Goal: Answer question/provide support: Share knowledge or assist other users

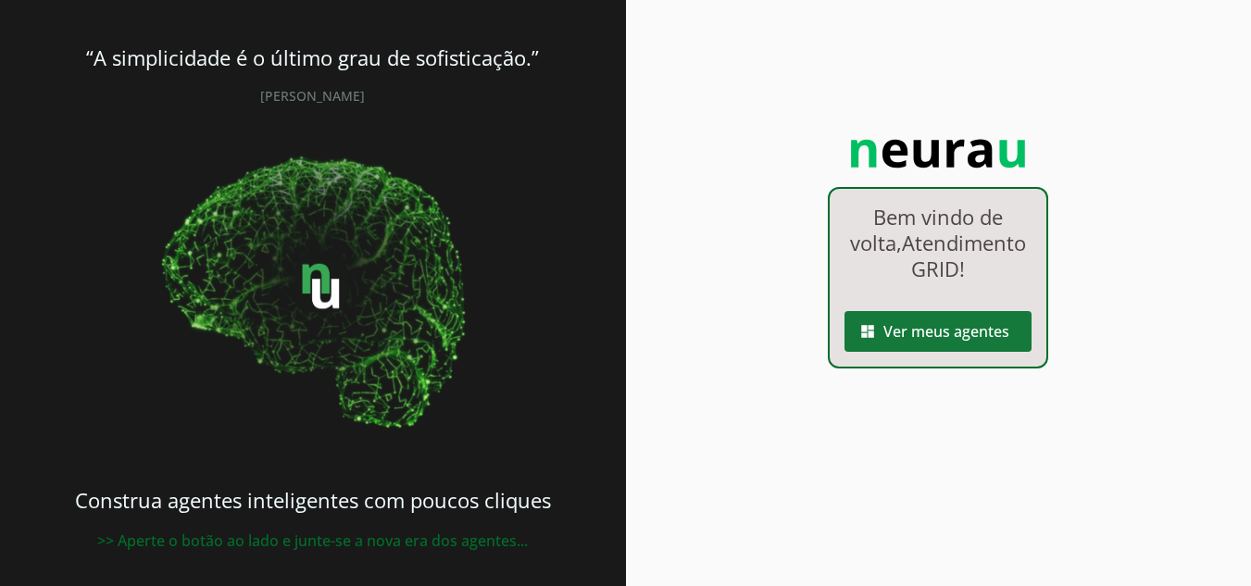
click at [970, 354] on span at bounding box center [938, 331] width 187 height 44
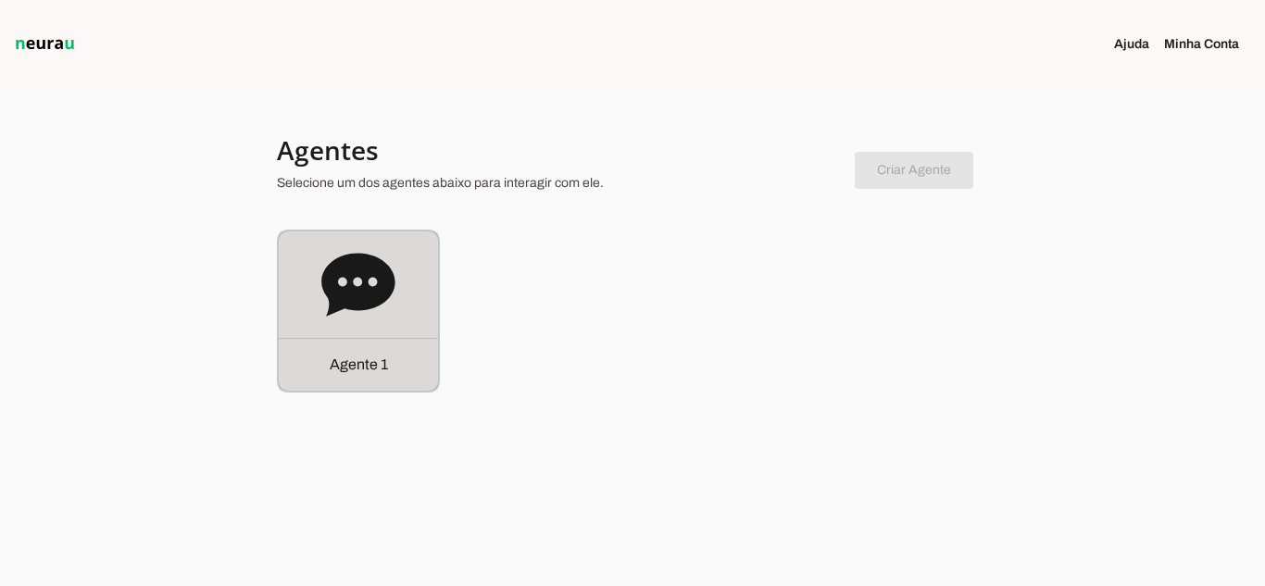
click at [367, 325] on div "Agente 1" at bounding box center [358, 311] width 159 height 159
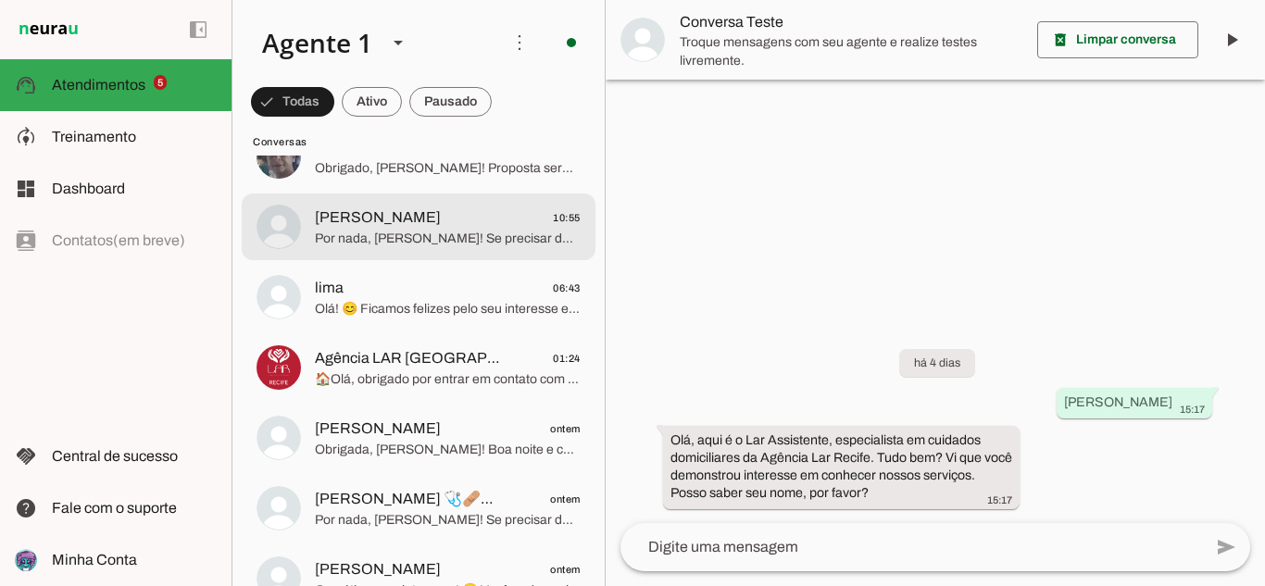
scroll to position [822, 0]
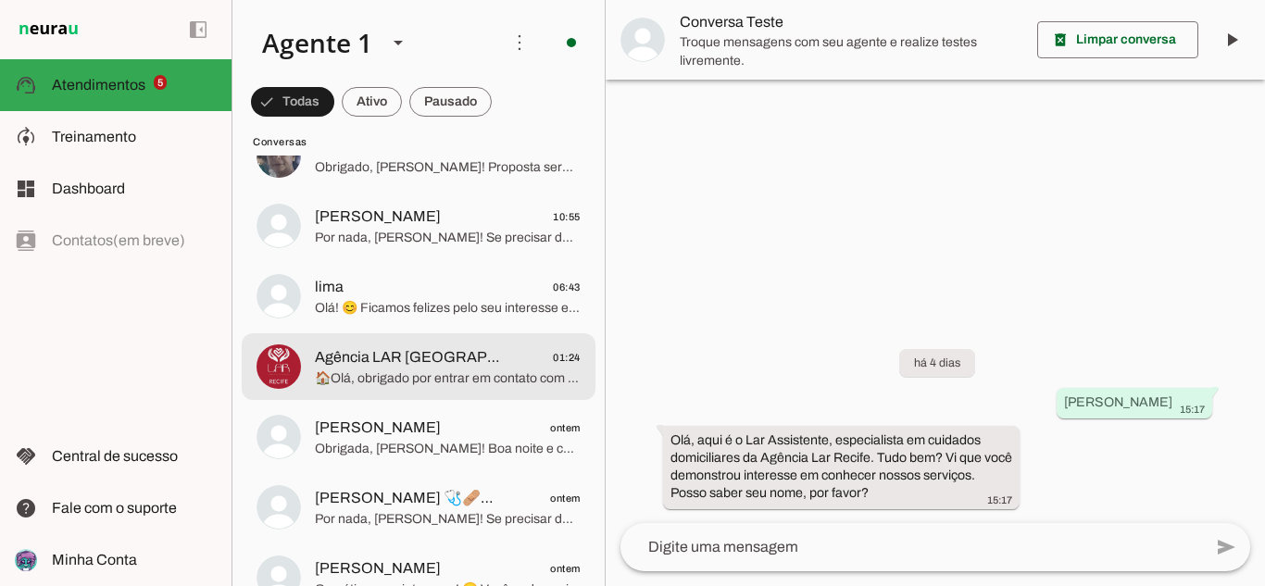
click at [488, 360] on span "Agência LAR [GEOGRAPHIC_DATA] 01:24" at bounding box center [448, 357] width 266 height 23
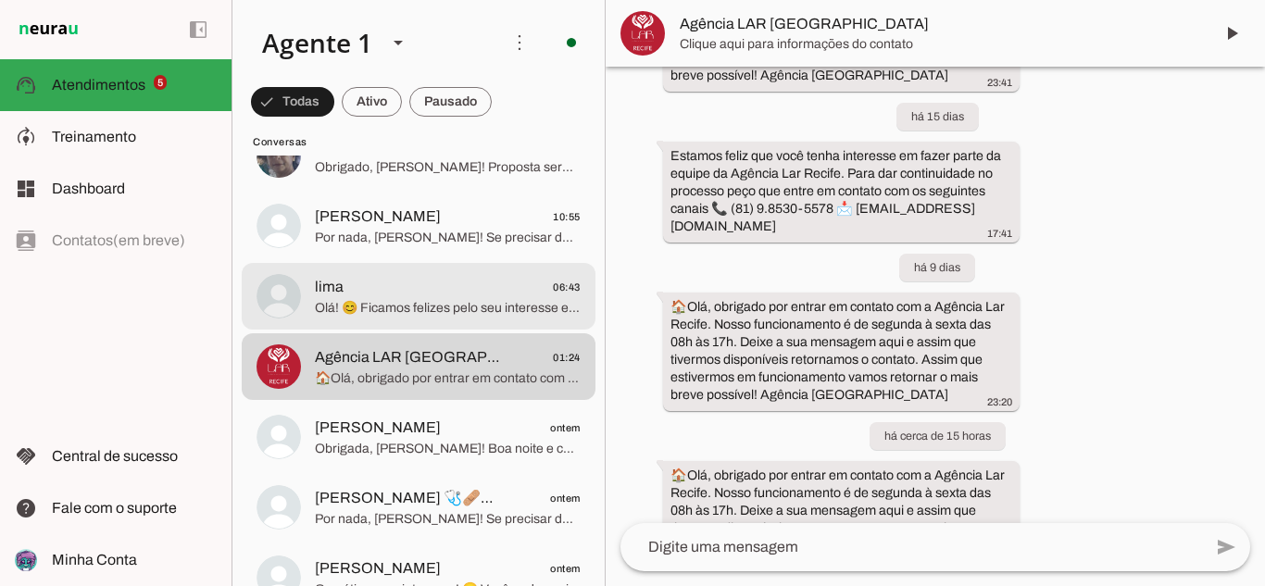
click at [382, 311] on span "Olá! 😊 Ficamos felizes pelo seu interesse em fazer parte da nossa equipe. Você …" at bounding box center [448, 308] width 266 height 19
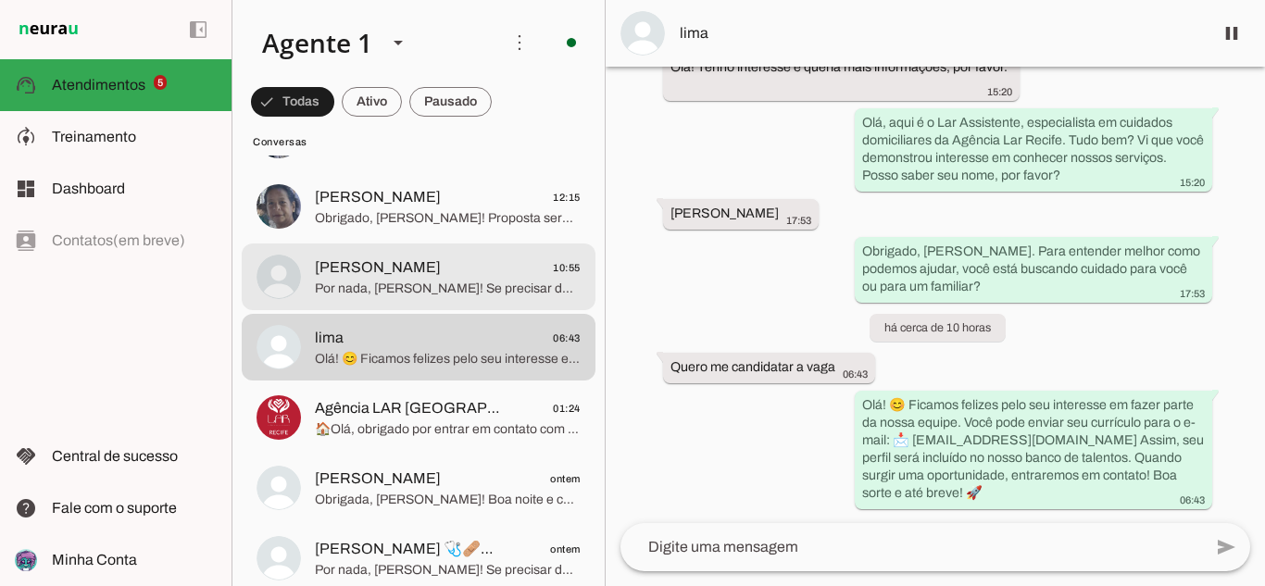
scroll to position [730, 0]
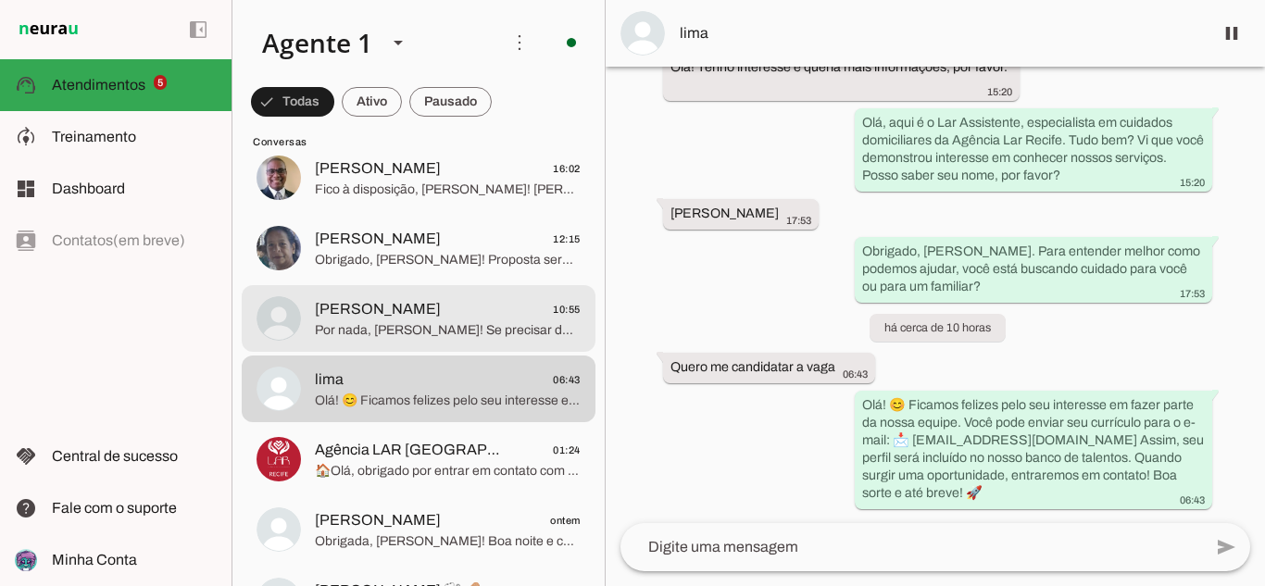
click at [440, 326] on span "Por nada, [PERSON_NAME]! Se precisar de algo, estou à disposição. Tenha um ótim…" at bounding box center [448, 330] width 266 height 19
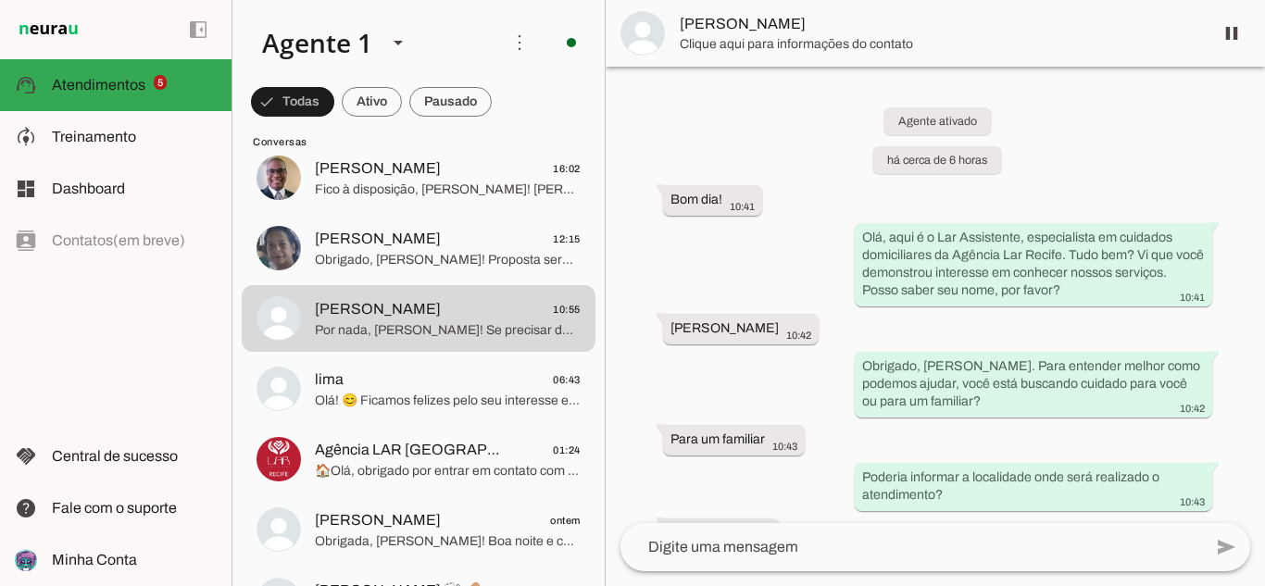
click at [773, 49] on span "Clique aqui para informações do contato" at bounding box center [939, 44] width 519 height 19
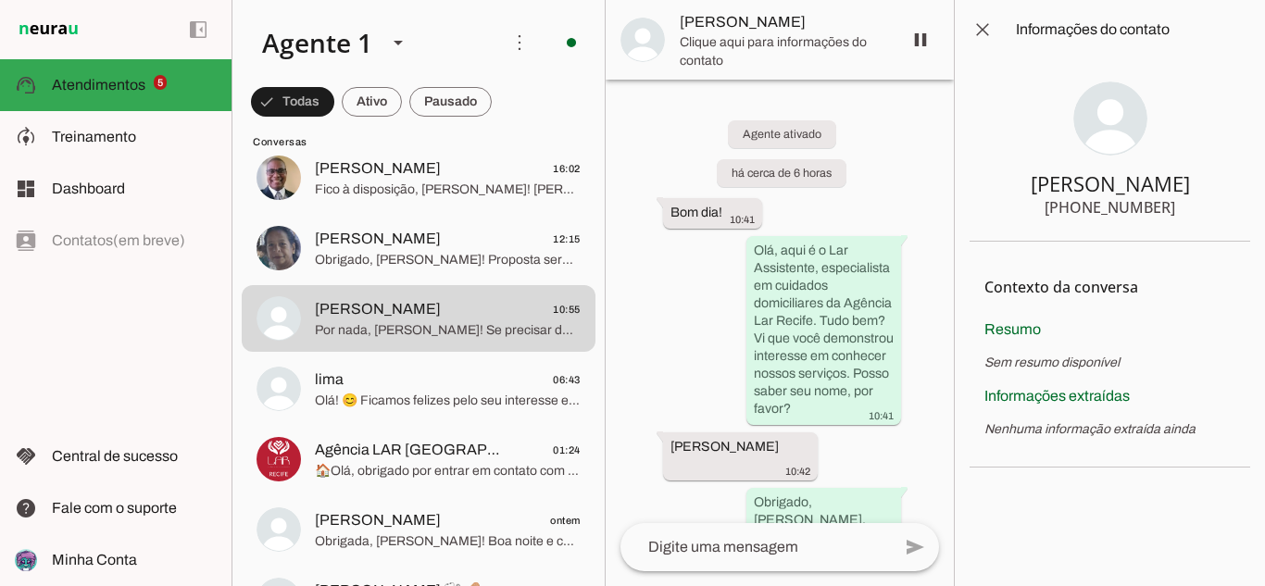
drag, startPoint x: 1175, startPoint y: 183, endPoint x: 1020, endPoint y: 203, distance: 156.8
click at [1020, 203] on section "[PERSON_NAME] [PHONE_NUMBER]" at bounding box center [1110, 150] width 281 height 182
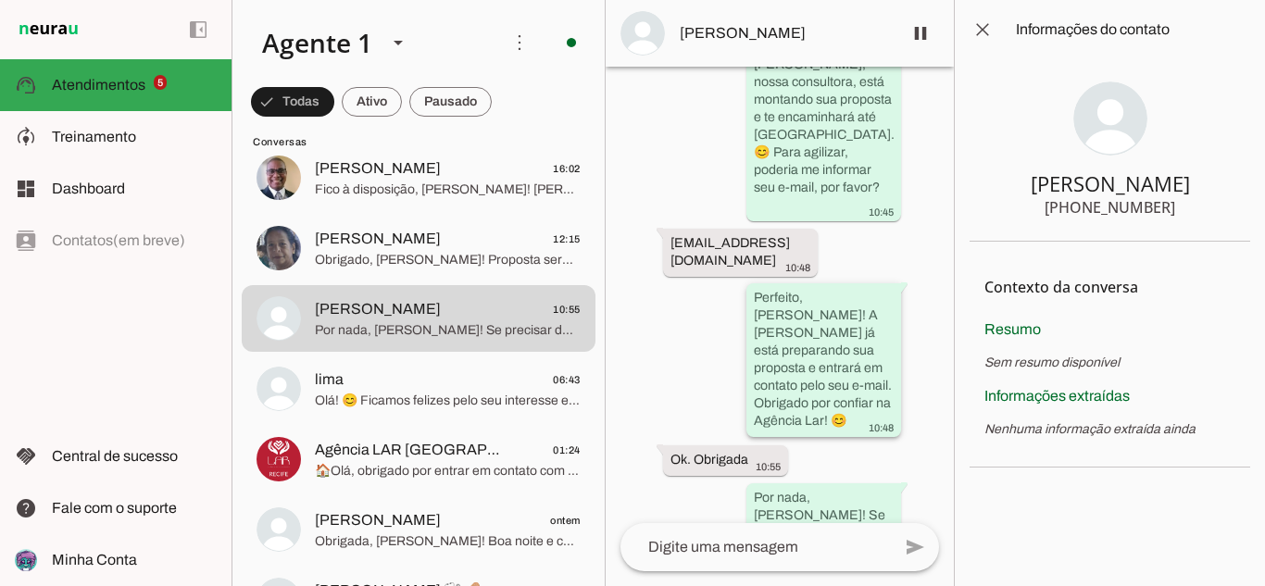
scroll to position [1173, 0]
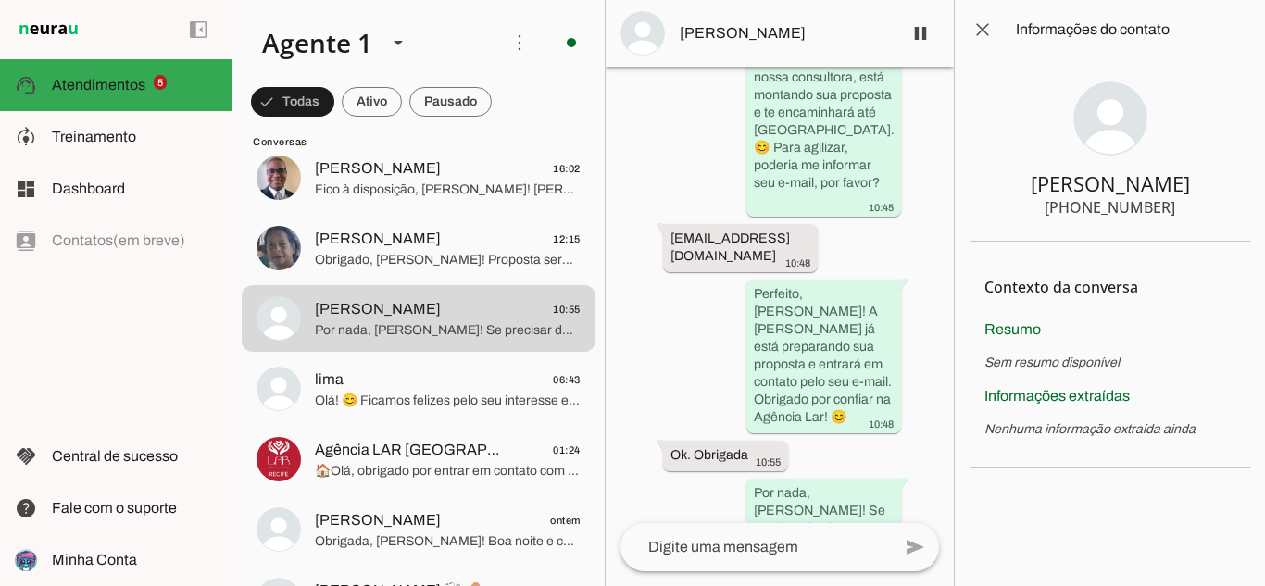
drag, startPoint x: 1054, startPoint y: 207, endPoint x: 1167, endPoint y: 202, distance: 113.1
click at [1167, 202] on div "[PHONE_NUMBER]" at bounding box center [1110, 207] width 131 height 22
click at [0, 0] on slot "Perfeito, [PERSON_NAME]! A [PERSON_NAME] já está preparando sua proposta e entr…" at bounding box center [0, 0] width 0 height 0
drag, startPoint x: 664, startPoint y: 190, endPoint x: 787, endPoint y: 208, distance: 124.5
click at [787, 223] on whatsapp-message-bubble "[EMAIL_ADDRESS][DOMAIN_NAME] 10:48" at bounding box center [740, 247] width 155 height 48
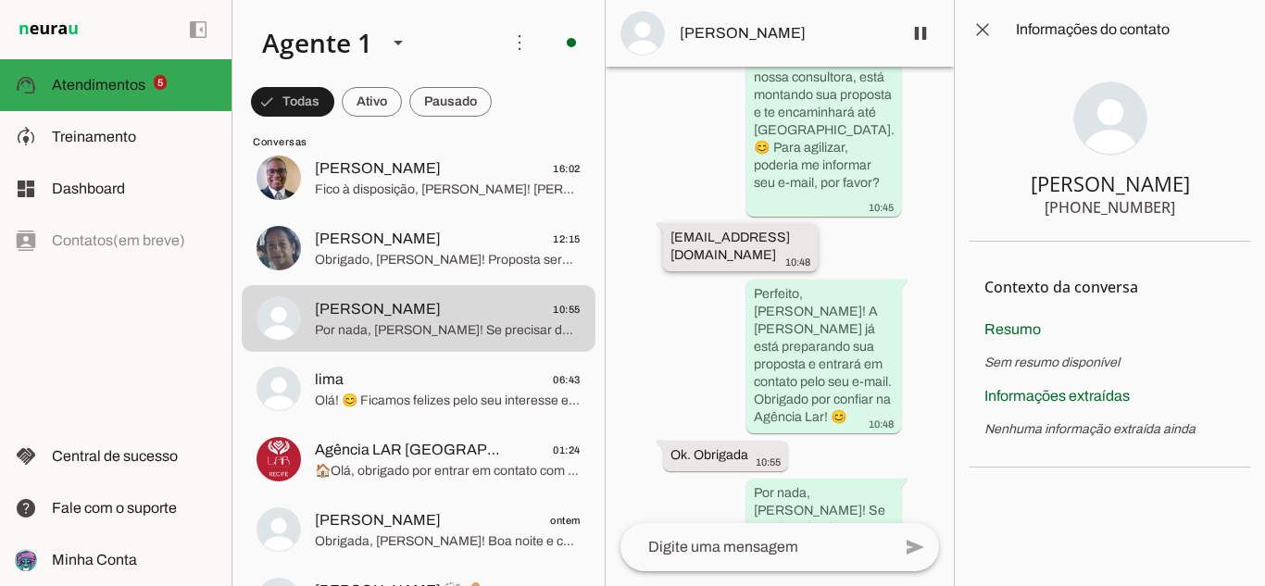
click at [785, 229] on div "[EMAIL_ADDRESS][DOMAIN_NAME] 10:48" at bounding box center [740, 249] width 140 height 41
drag, startPoint x: 795, startPoint y: 196, endPoint x: 659, endPoint y: 196, distance: 136.1
click at [663, 223] on whatsapp-message-bubble "[EMAIL_ADDRESS][DOMAIN_NAME] 10:48" at bounding box center [740, 247] width 155 height 48
click at [793, 187] on div "Agente ativado há cerca de 6 horas Bom dia! 10:41 Olá, aqui é o Lar Assistente,…" at bounding box center [780, 295] width 348 height 457
drag, startPoint x: 788, startPoint y: 195, endPoint x: 692, endPoint y: 193, distance: 96.3
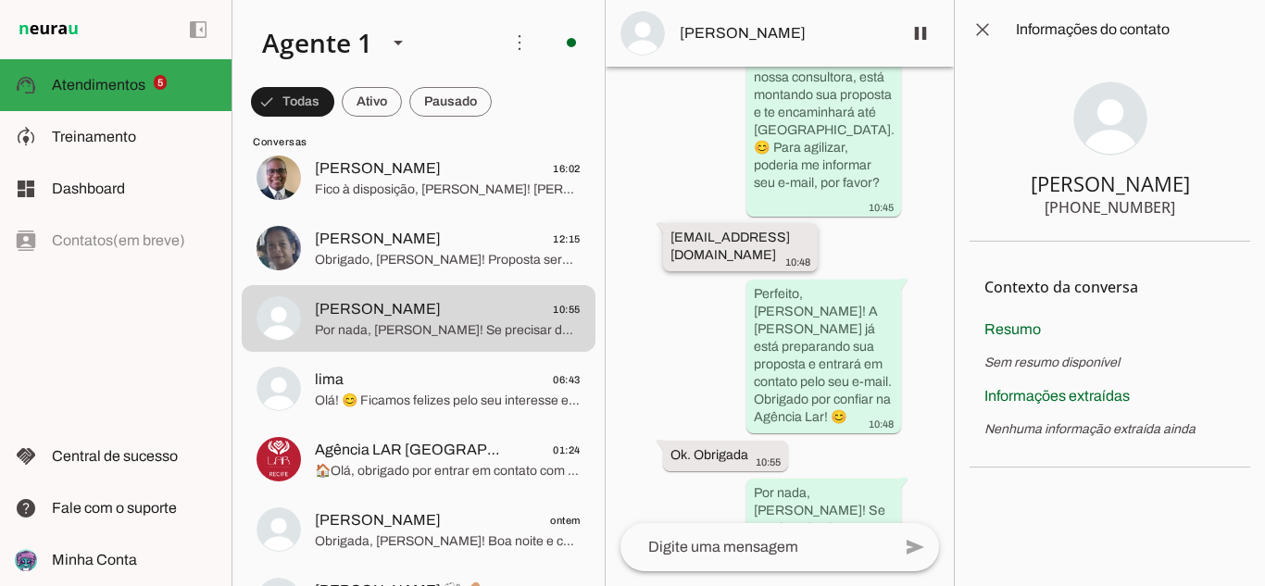
click at [692, 223] on whatsapp-message-bubble "[EMAIL_ADDRESS][DOMAIN_NAME] 10:48" at bounding box center [740, 247] width 155 height 48
click at [663, 199] on div "Agente ativado há cerca de 6 horas Bom dia! 10:41 Olá, aqui é o Lar Assistente,…" at bounding box center [780, 295] width 348 height 457
drag, startPoint x: 663, startPoint y: 199, endPoint x: 781, endPoint y: 206, distance: 117.8
click at [781, 223] on whatsapp-message-bubble "[EMAIL_ADDRESS][DOMAIN_NAME] 10:48" at bounding box center [740, 247] width 155 height 48
drag, startPoint x: 1158, startPoint y: 184, endPoint x: 1028, endPoint y: 178, distance: 129.8
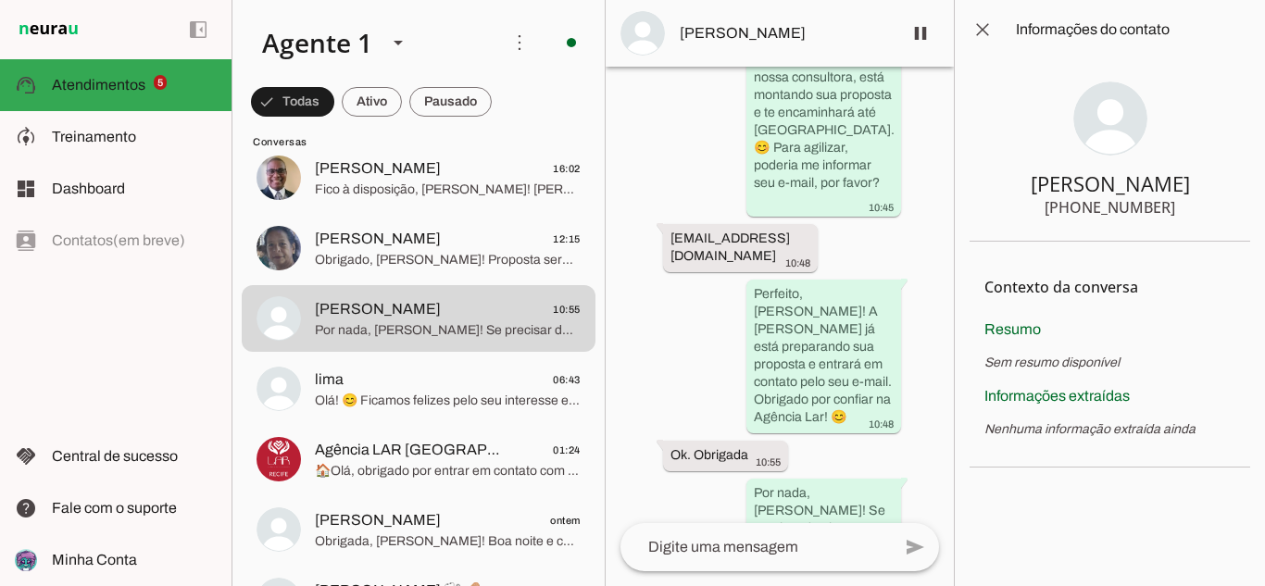
click at [1028, 178] on section "[PERSON_NAME] [PHONE_NUMBER]" at bounding box center [1110, 150] width 281 height 182
drag, startPoint x: 1080, startPoint y: 208, endPoint x: 1166, endPoint y: 219, distance: 86.7
click at [1166, 219] on section "[PERSON_NAME] [PHONE_NUMBER]" at bounding box center [1110, 150] width 281 height 182
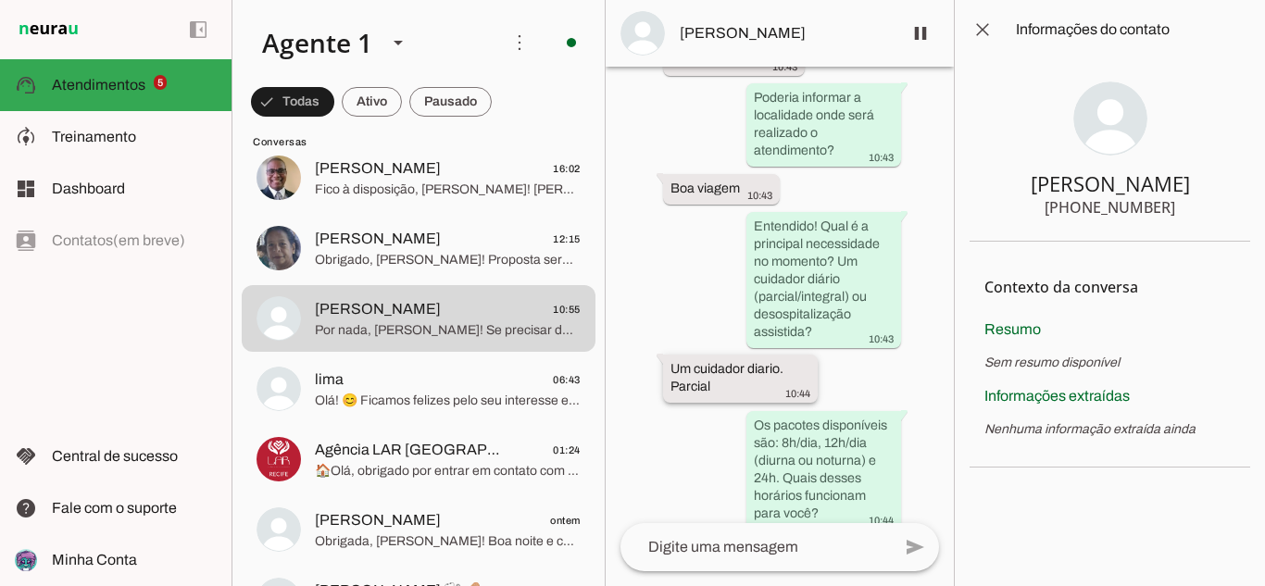
scroll to position [564, 0]
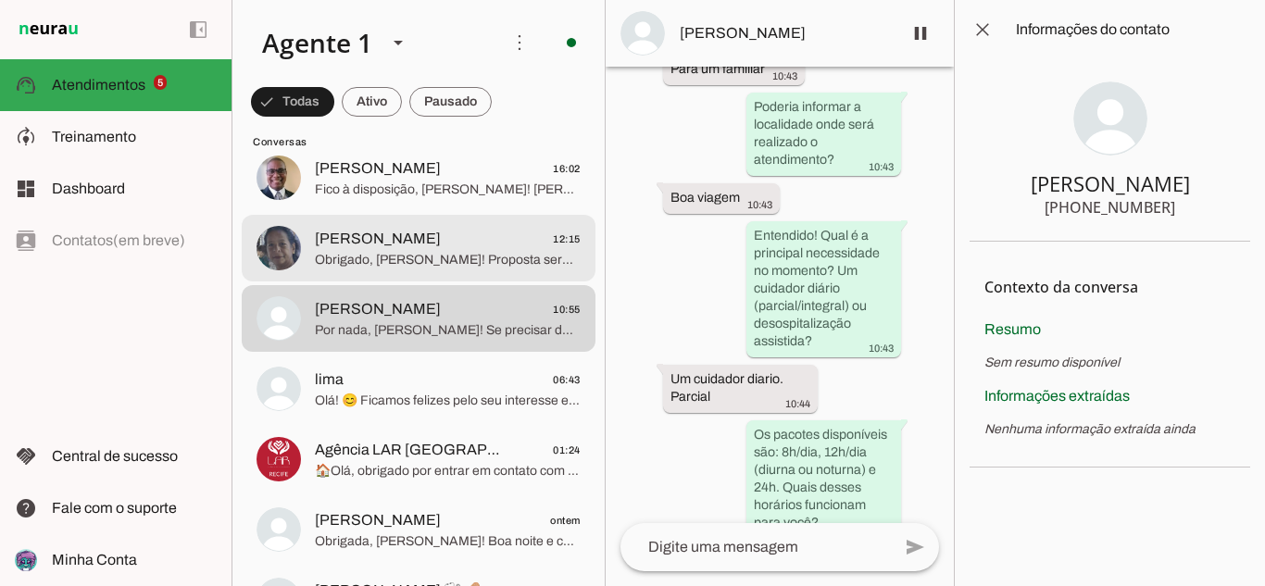
click at [413, 243] on span "[PERSON_NAME] 12:15" at bounding box center [448, 239] width 266 height 23
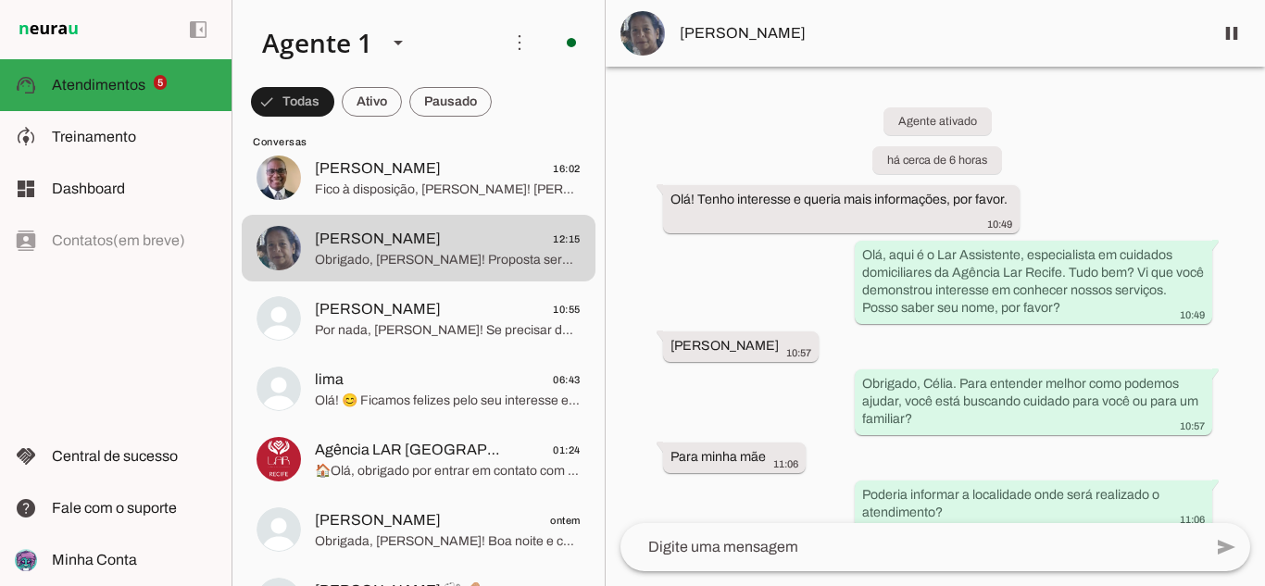
click at [763, 42] on span "[PERSON_NAME]" at bounding box center [939, 33] width 519 height 22
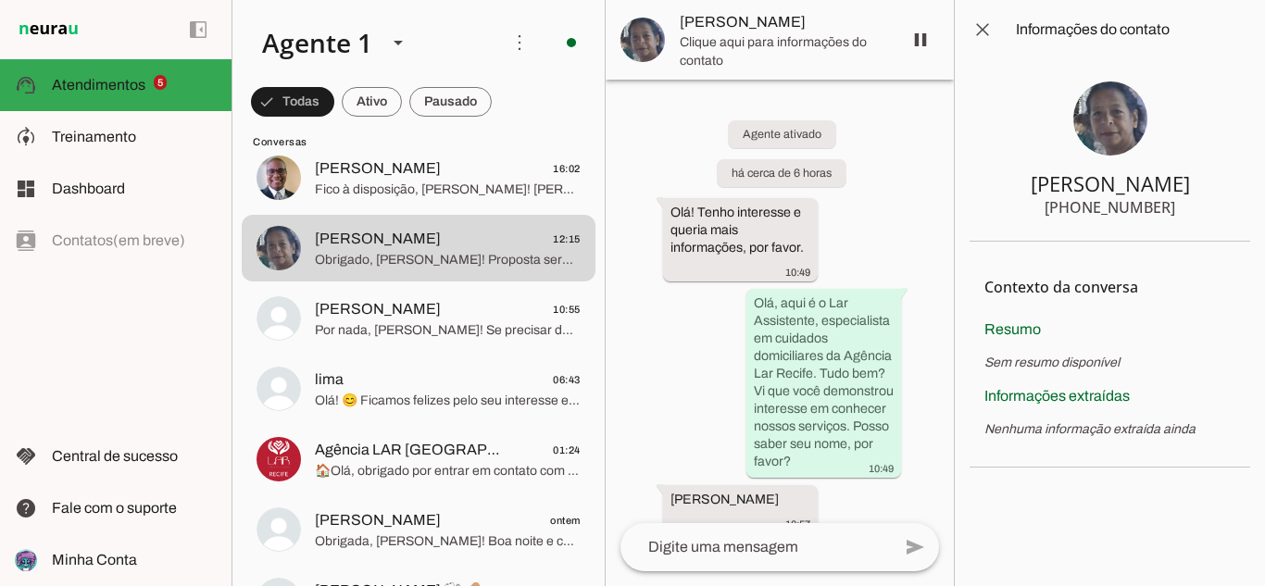
drag, startPoint x: 1194, startPoint y: 182, endPoint x: 1018, endPoint y: 178, distance: 176.0
click at [1018, 178] on section "[PERSON_NAME] [PHONE_NUMBER]" at bounding box center [1110, 150] width 281 height 182
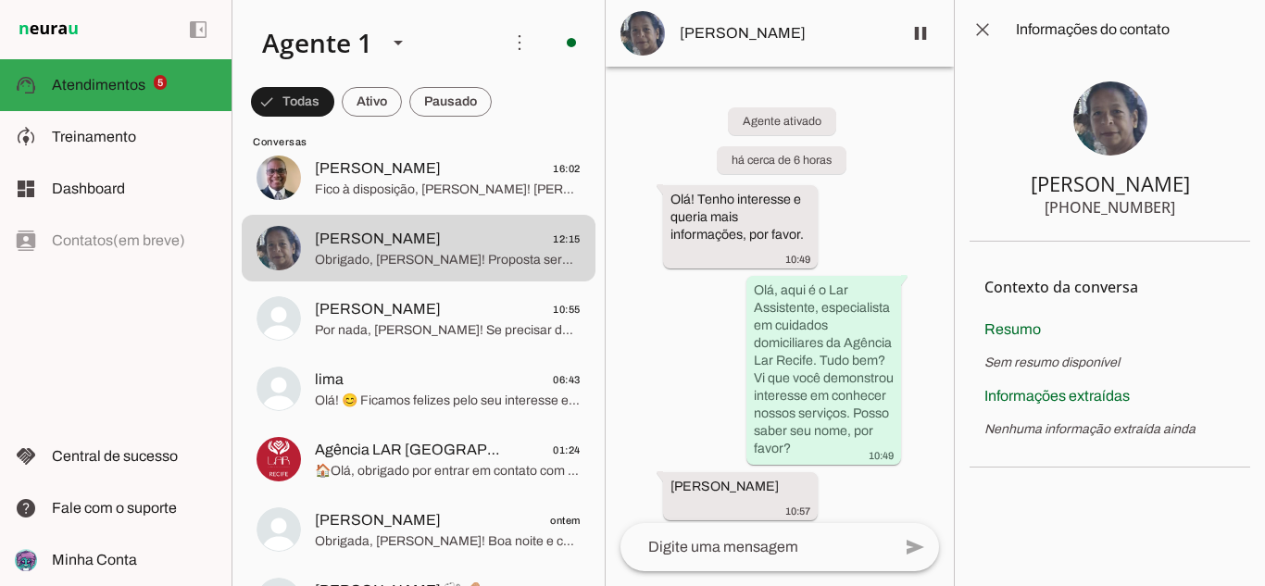
drag, startPoint x: 1167, startPoint y: 205, endPoint x: 1015, endPoint y: 219, distance: 152.6
click at [1015, 219] on section "[PERSON_NAME] [PHONE_NUMBER]" at bounding box center [1110, 150] width 281 height 182
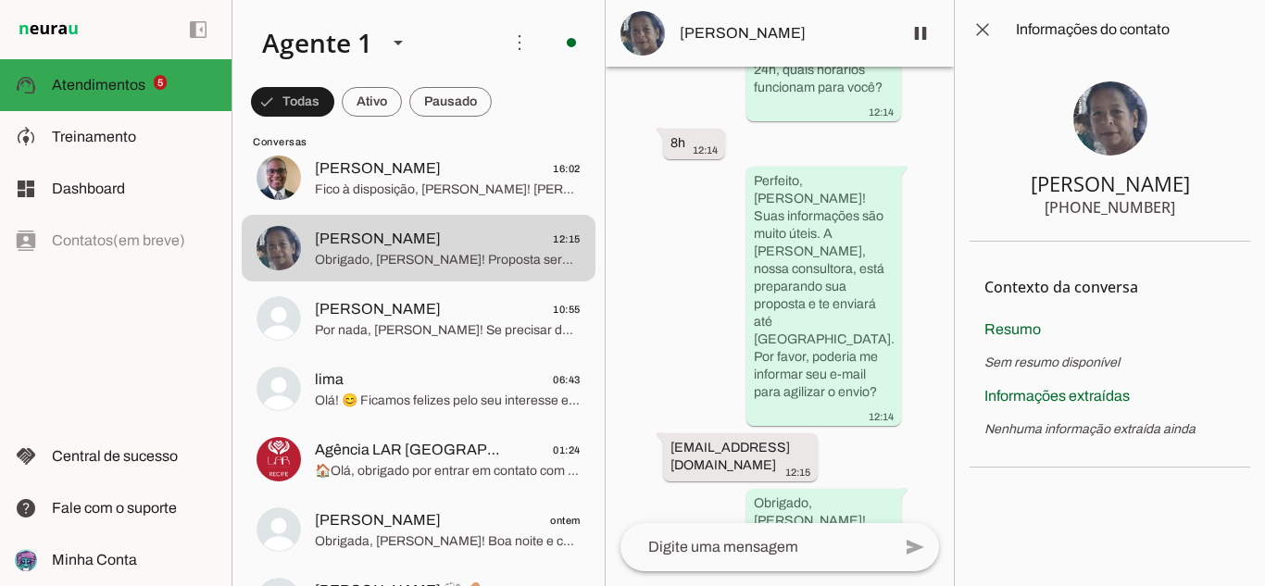
scroll to position [1578, 0]
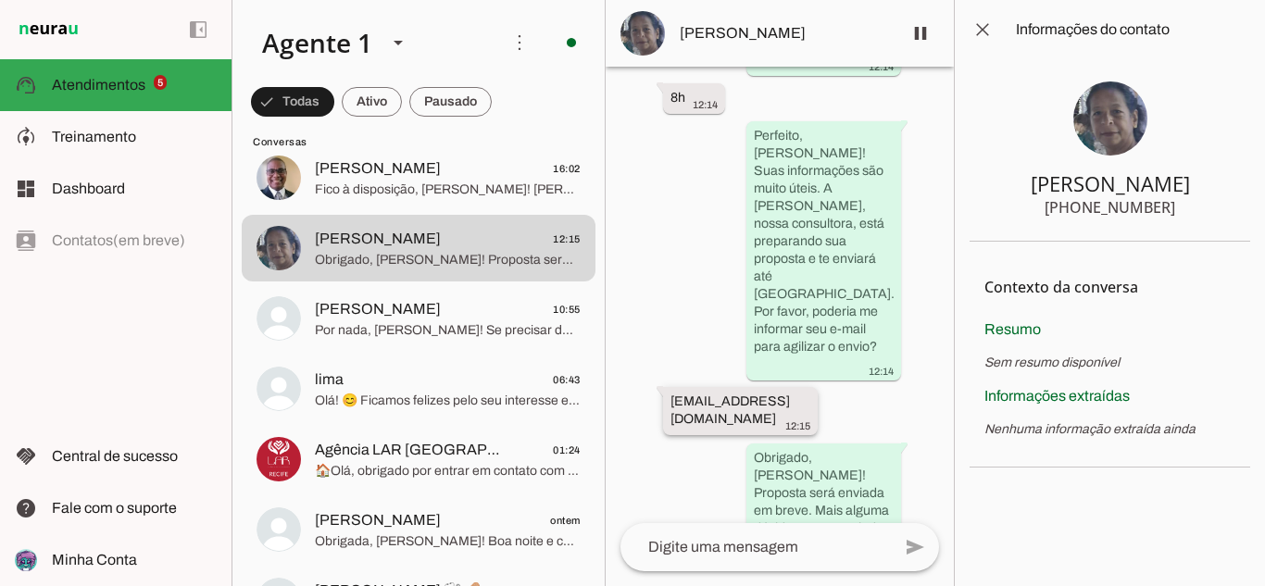
drag, startPoint x: 804, startPoint y: 349, endPoint x: 666, endPoint y: 361, distance: 138.5
click at [666, 387] on whatsapp-message-bubble "[EMAIL_ADDRESS][DOMAIN_NAME] 12:15" at bounding box center [740, 411] width 155 height 48
drag, startPoint x: 1209, startPoint y: 207, endPoint x: 1202, endPoint y: 189, distance: 19.9
click at [1202, 189] on section "[PERSON_NAME] [PHONE_NUMBER]" at bounding box center [1110, 150] width 281 height 182
drag, startPoint x: 1190, startPoint y: 179, endPoint x: 1009, endPoint y: 192, distance: 181.0
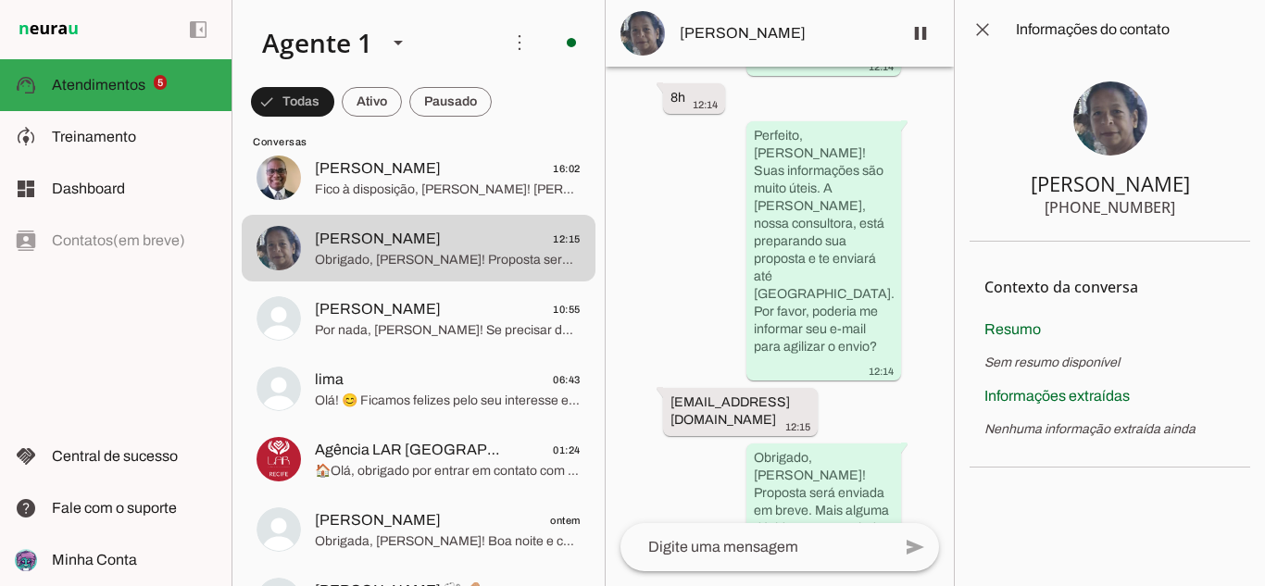
click at [1009, 192] on section "[PERSON_NAME] [PHONE_NUMBER]" at bounding box center [1110, 150] width 281 height 182
drag, startPoint x: 1170, startPoint y: 212, endPoint x: 1084, endPoint y: 215, distance: 85.2
click at [1084, 215] on section "[PERSON_NAME] [PHONE_NUMBER]" at bounding box center [1110, 150] width 281 height 182
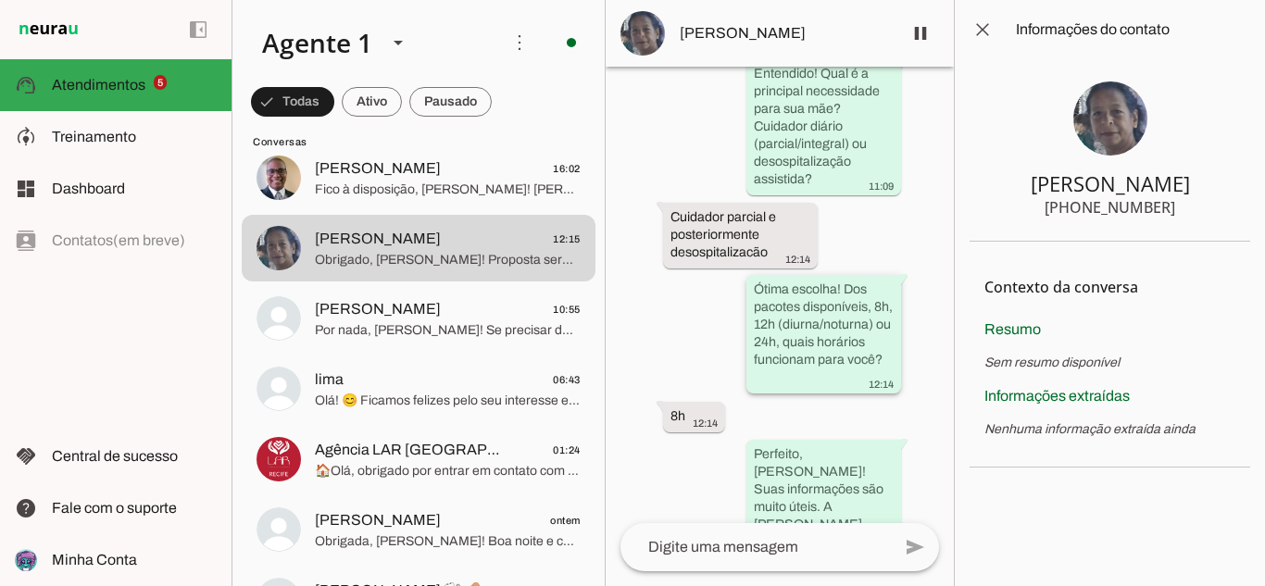
scroll to position [1312, 0]
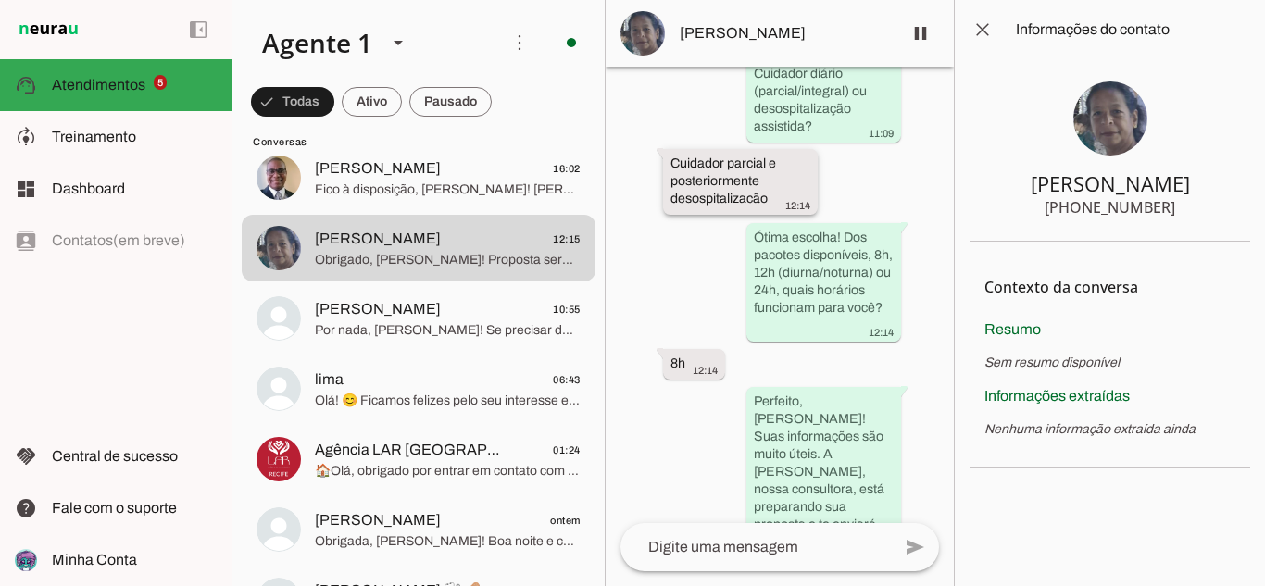
drag, startPoint x: 770, startPoint y: 195, endPoint x: 687, endPoint y: 179, distance: 84.1
click at [727, 185] on div "Cuidador parcial e posteriormente desospitalizacão 12:14" at bounding box center [740, 184] width 140 height 58
drag, startPoint x: 677, startPoint y: 173, endPoint x: 755, endPoint y: 197, distance: 81.4
click at [0, 0] on slot "Cuidador parcial e posteriormente desospitalizacão" at bounding box center [0, 0] width 0 height 0
drag, startPoint x: 770, startPoint y: 194, endPoint x: 669, endPoint y: 161, distance: 105.4
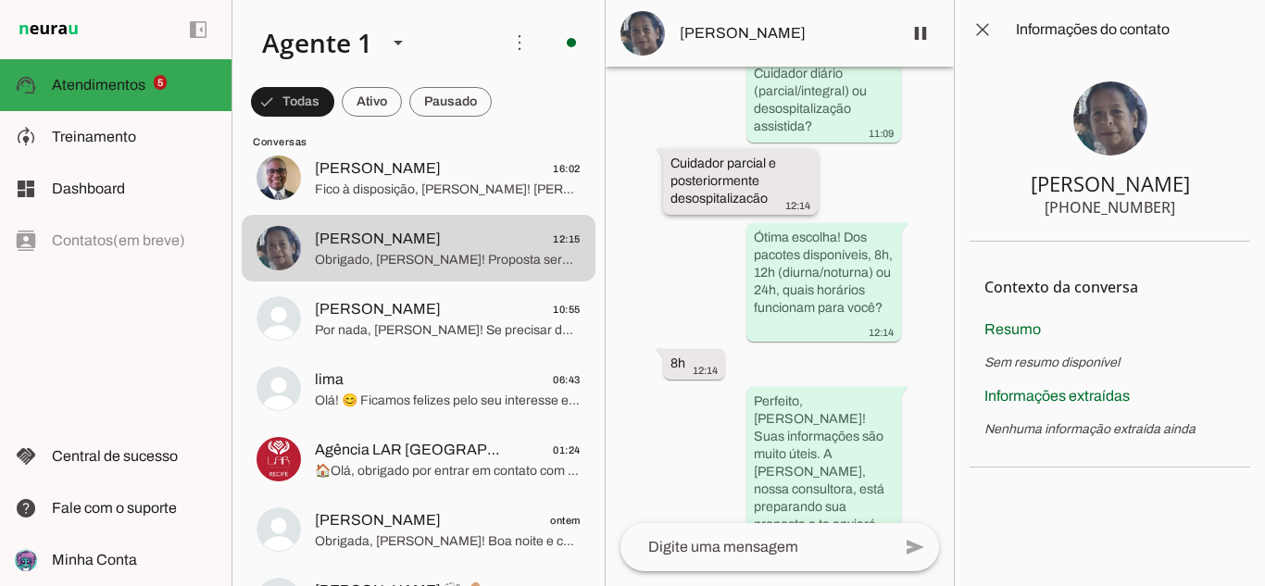
click at [670, 161] on div "Cuidador parcial e posteriormente desospitalizacão 12:14" at bounding box center [740, 184] width 140 height 58
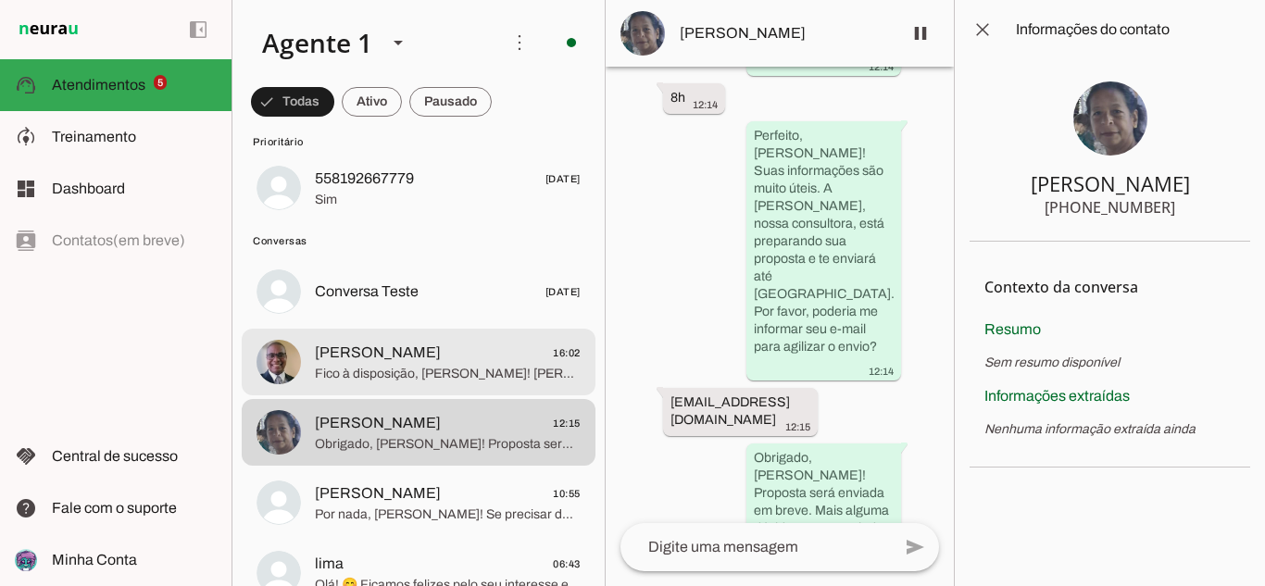
scroll to position [544, 0]
click at [481, 375] on span "Fico à disposição, [PERSON_NAME]! [PERSON_NAME] conosco para garantir cuidado e…" at bounding box center [448, 375] width 266 height 19
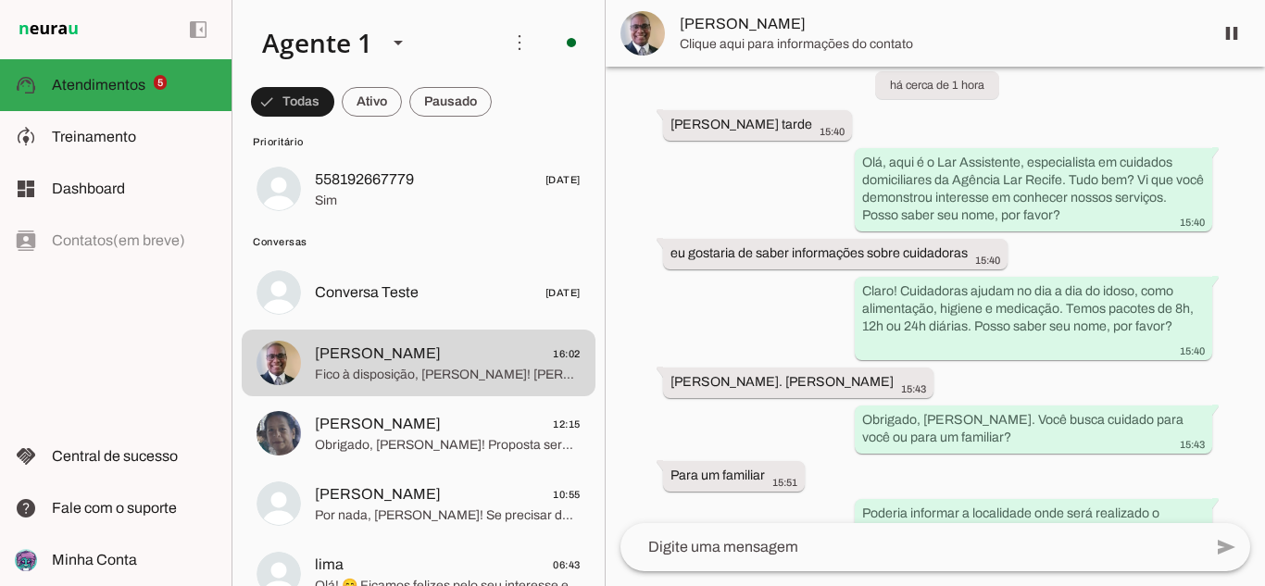
scroll to position [69, 0]
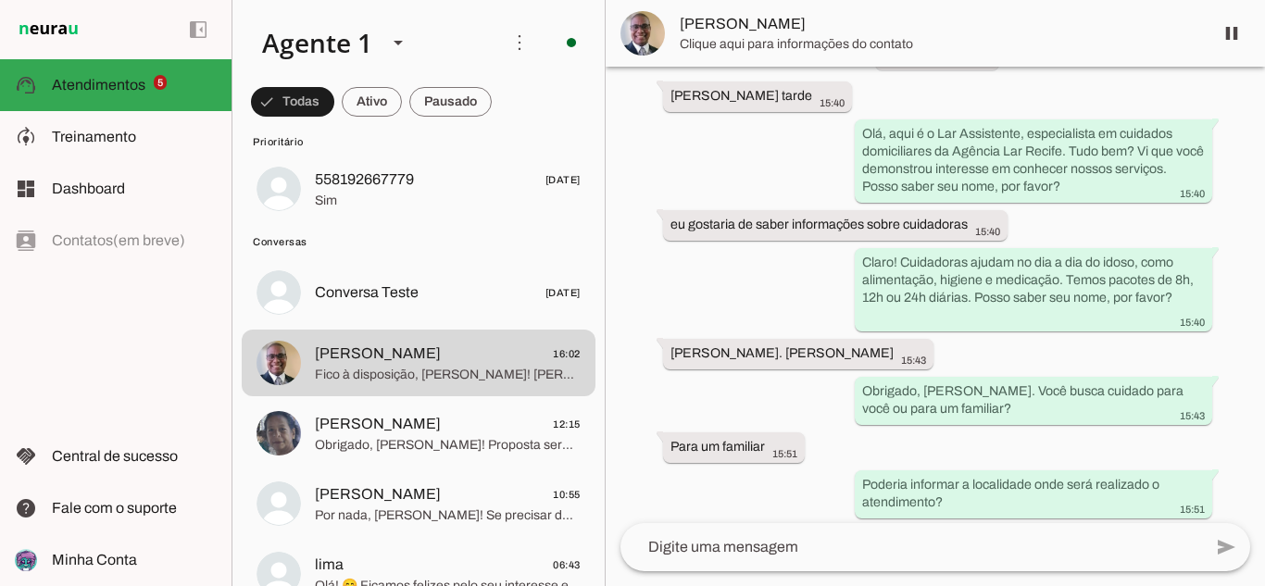
click at [707, 28] on span "[PERSON_NAME]" at bounding box center [939, 24] width 519 height 22
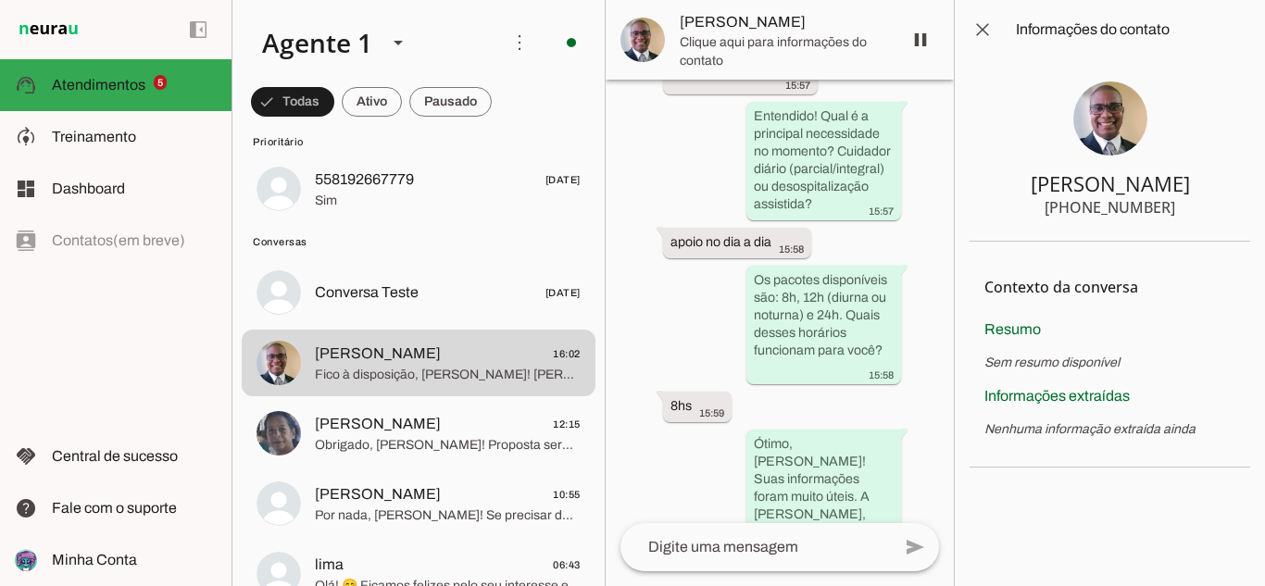
drag, startPoint x: 1194, startPoint y: 176, endPoint x: 1020, endPoint y: 144, distance: 176.9
click at [1020, 144] on section "[PERSON_NAME] [PHONE_NUMBER]" at bounding box center [1110, 150] width 281 height 182
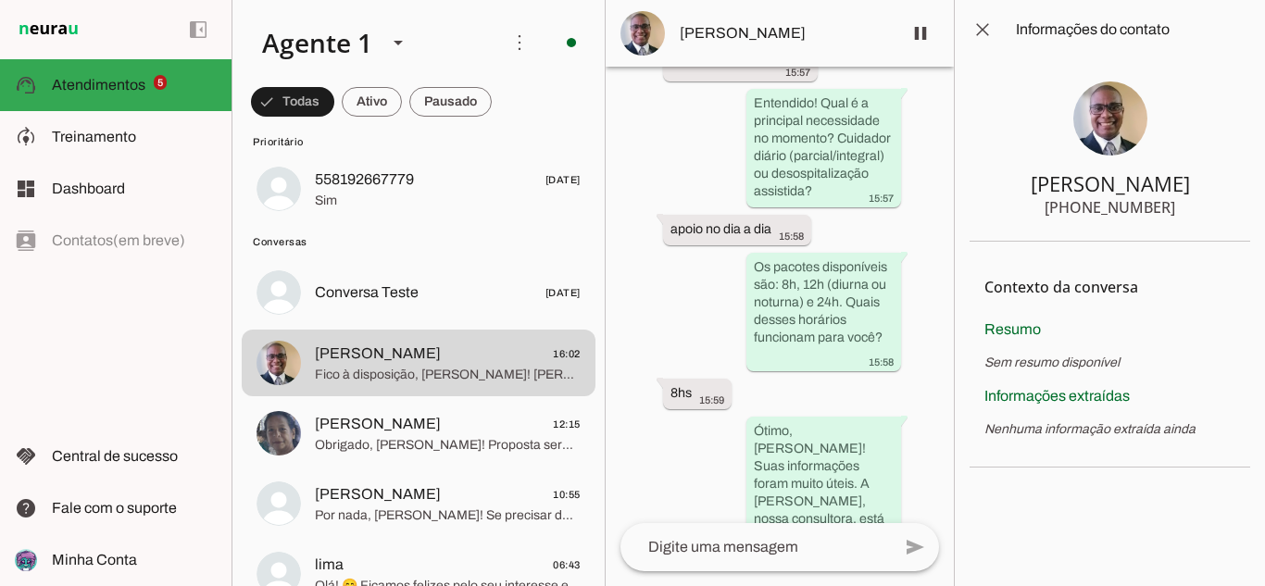
drag, startPoint x: 1177, startPoint y: 206, endPoint x: 1040, endPoint y: 224, distance: 138.3
click at [1040, 224] on section "[PERSON_NAME] [PHONE_NUMBER]" at bounding box center [1110, 150] width 281 height 182
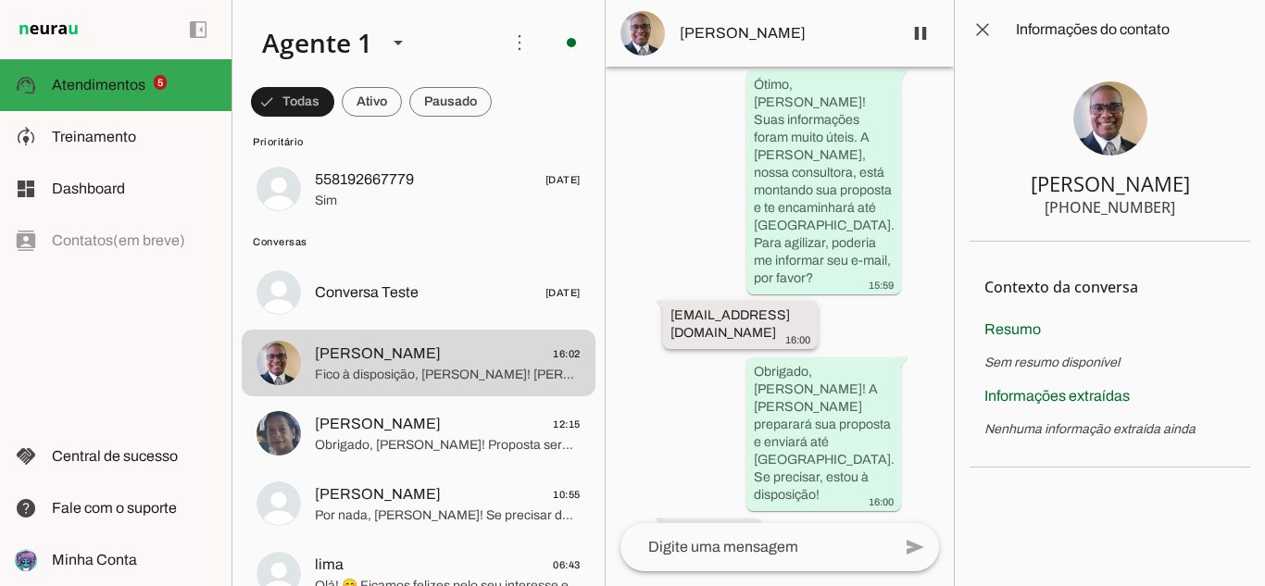
scroll to position [1419, 0]
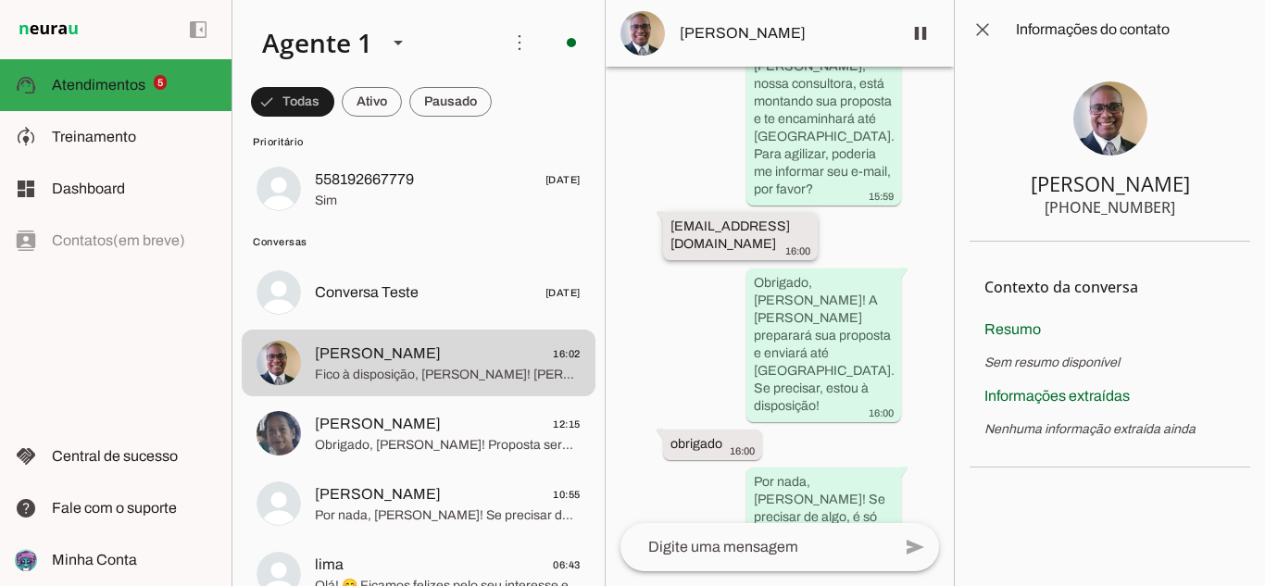
drag, startPoint x: 859, startPoint y: 232, endPoint x: 669, endPoint y: 241, distance: 190.1
click at [669, 241] on div "Agente ativado há cerca de 1 hora ola boa tarde 15:40 Olá, aqui é o Lar Assiste…" at bounding box center [780, 295] width 348 height 457
drag, startPoint x: 1069, startPoint y: 173, endPoint x: 971, endPoint y: 170, distance: 97.3
click at [971, 170] on section "[PERSON_NAME] [PHONE_NUMBER]" at bounding box center [1110, 150] width 281 height 182
click at [1182, 217] on section "[PERSON_NAME] [PHONE_NUMBER]" at bounding box center [1110, 150] width 281 height 182
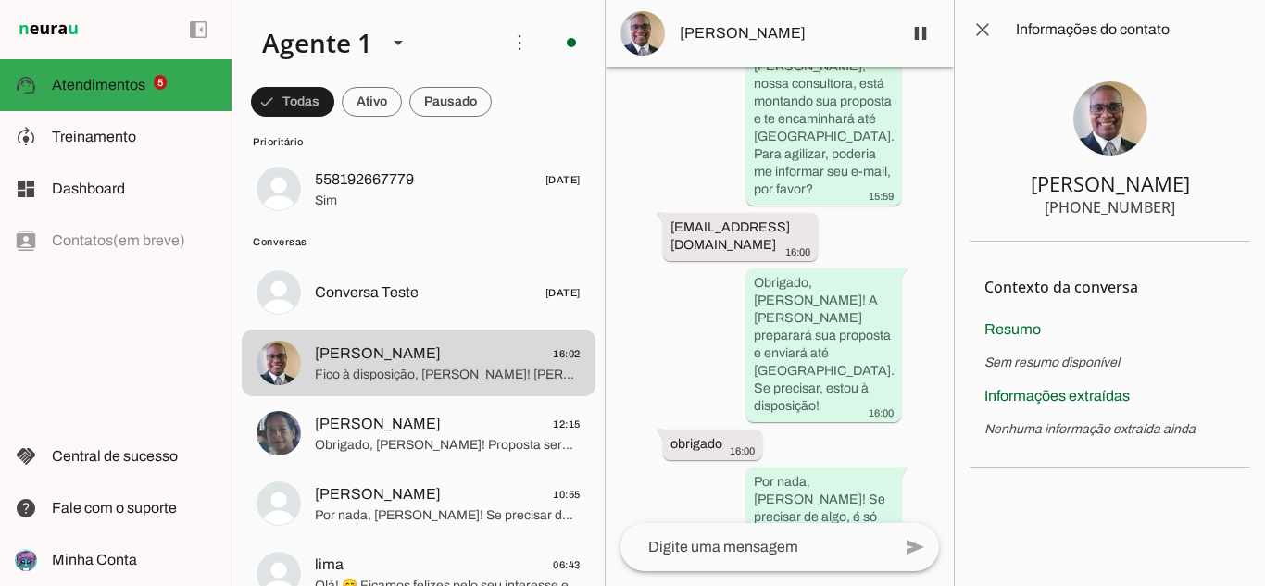
drag, startPoint x: 1176, startPoint y: 206, endPoint x: 1082, endPoint y: 218, distance: 95.1
click at [1082, 218] on section "[PERSON_NAME] [PHONE_NUMBER]" at bounding box center [1110, 150] width 281 height 182
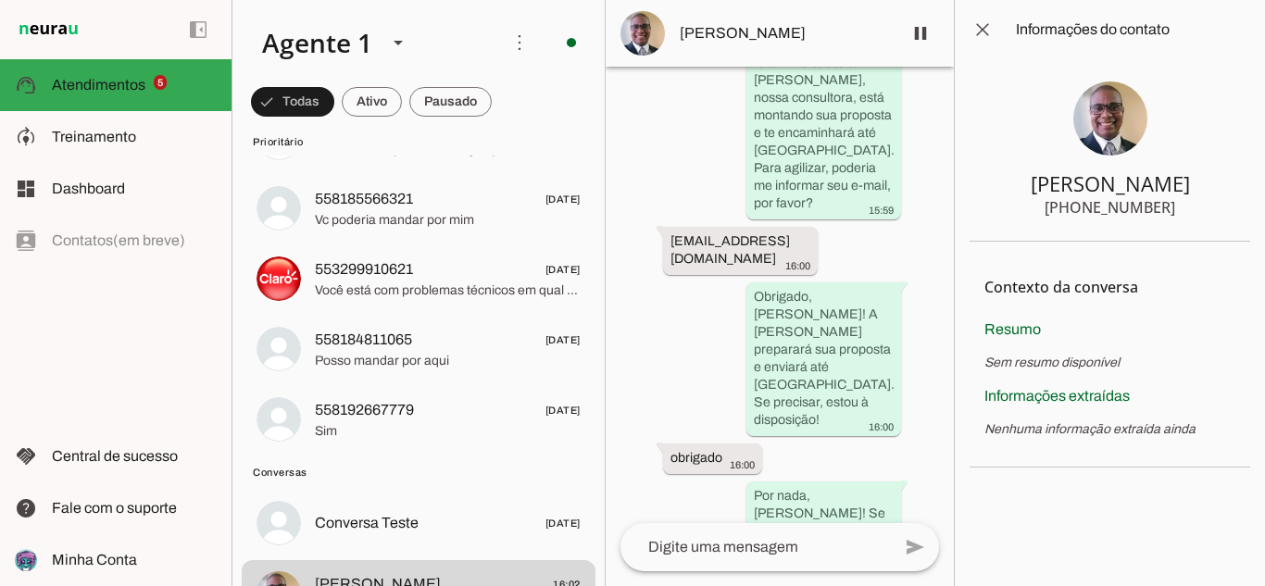
scroll to position [359, 0]
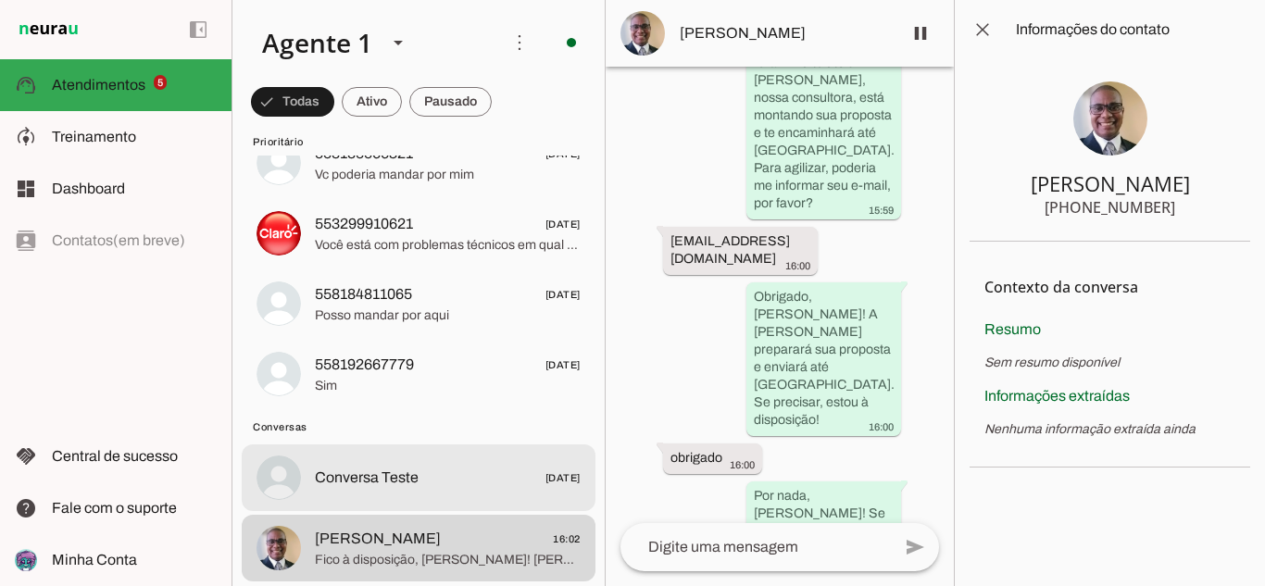
click at [446, 457] on md-item "Conversa Teste [DATE]" at bounding box center [419, 477] width 354 height 67
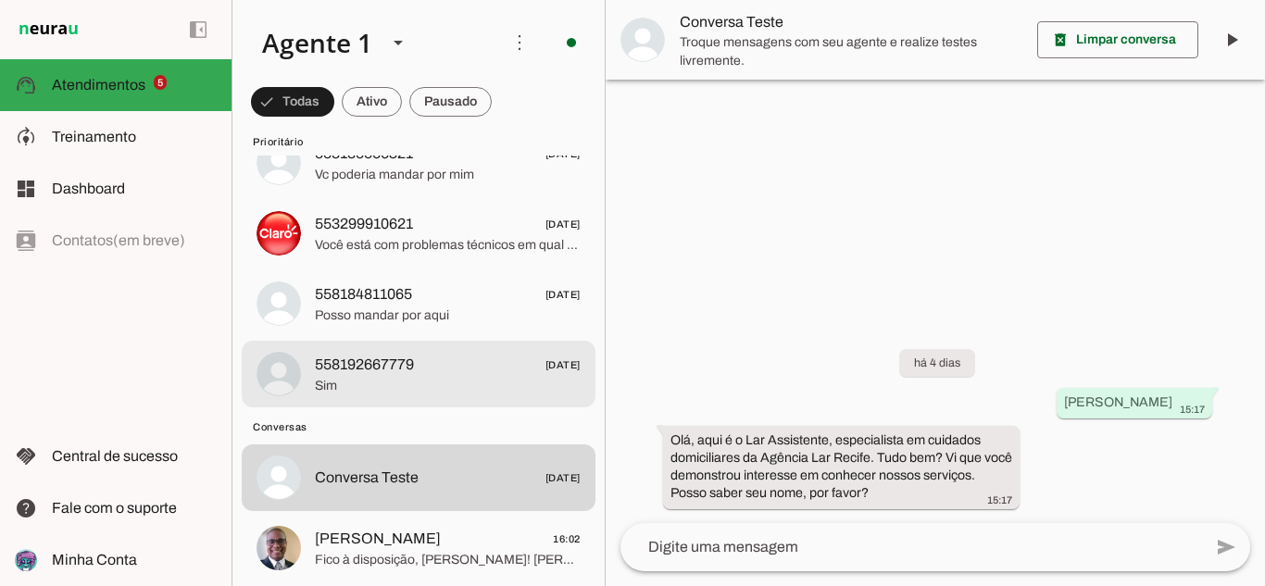
click at [432, 354] on span "558192667779 [DATE]" at bounding box center [448, 365] width 266 height 23
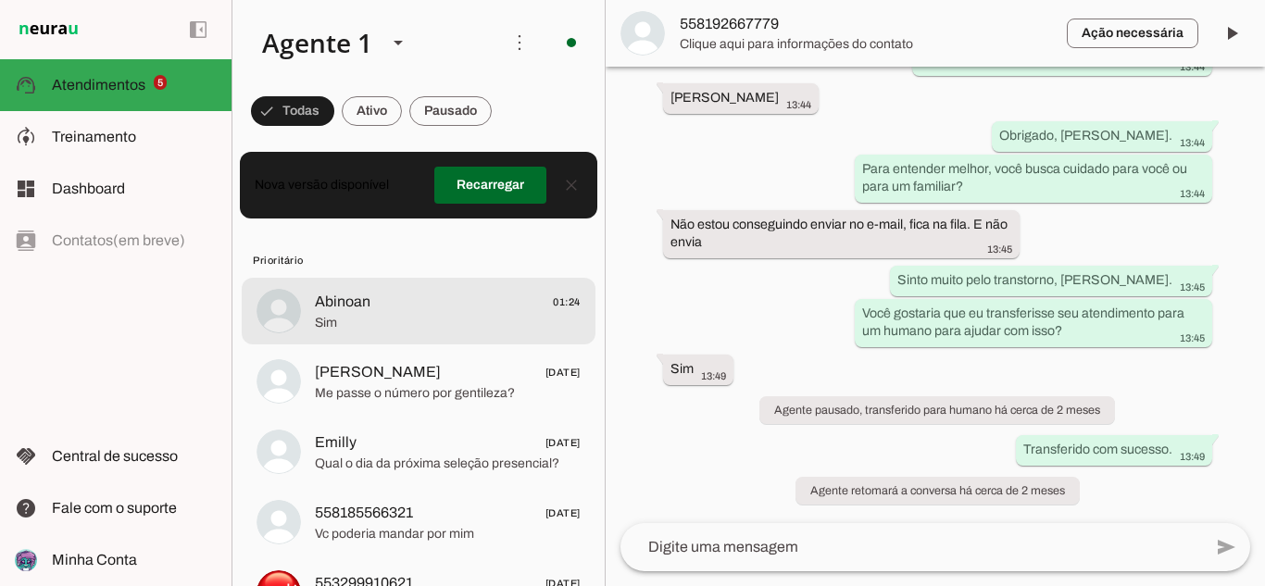
click at [455, 294] on span "Abinoan 01:24" at bounding box center [448, 302] width 266 height 23
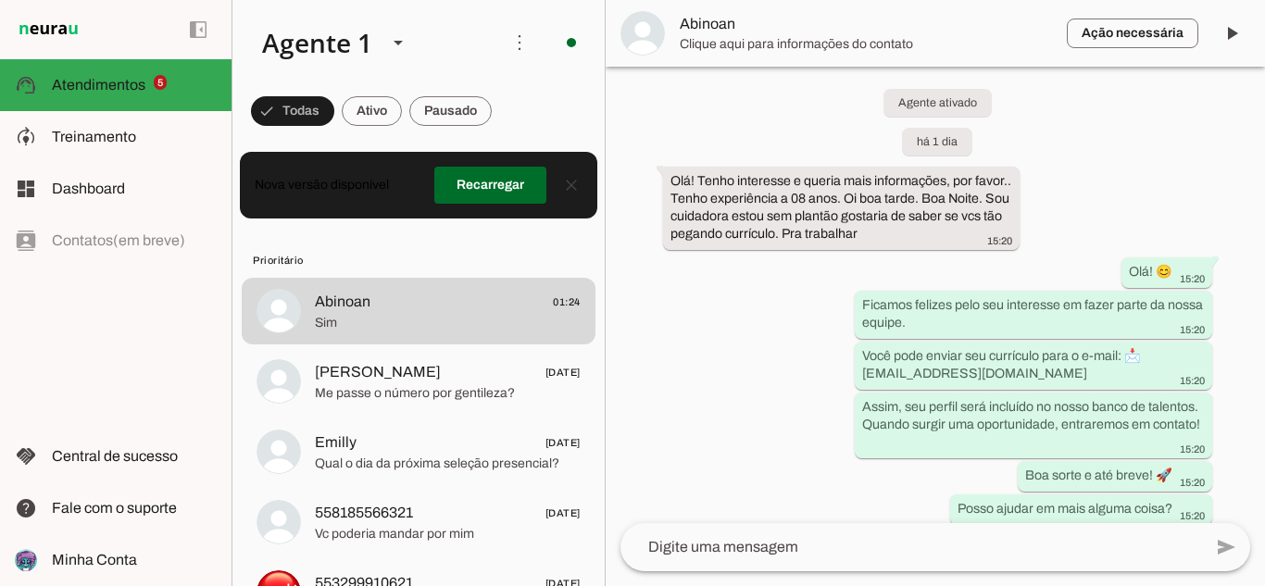
scroll to position [37, 0]
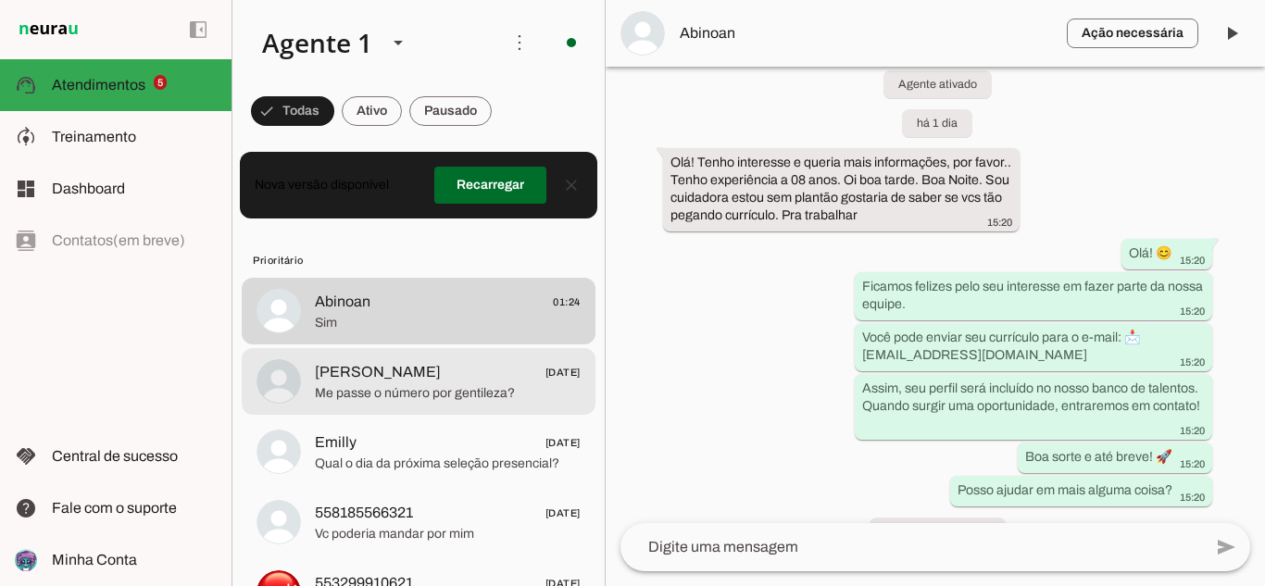
click at [490, 382] on span "[PERSON_NAME] [DATE]" at bounding box center [448, 372] width 266 height 23
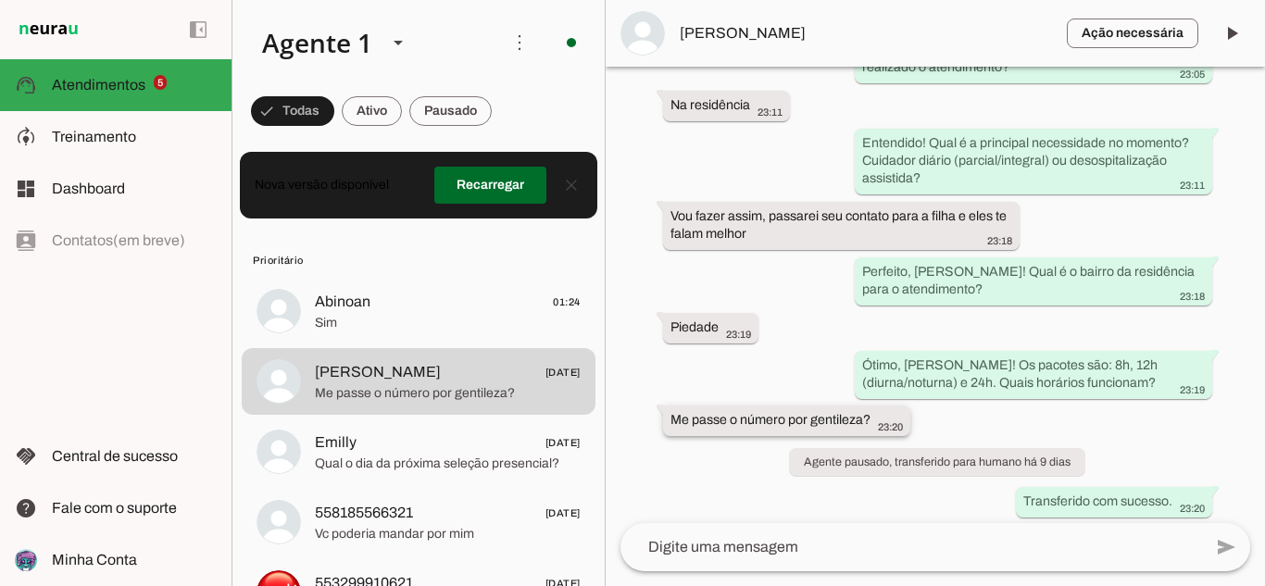
scroll to position [550, 0]
